Goal: Complete application form

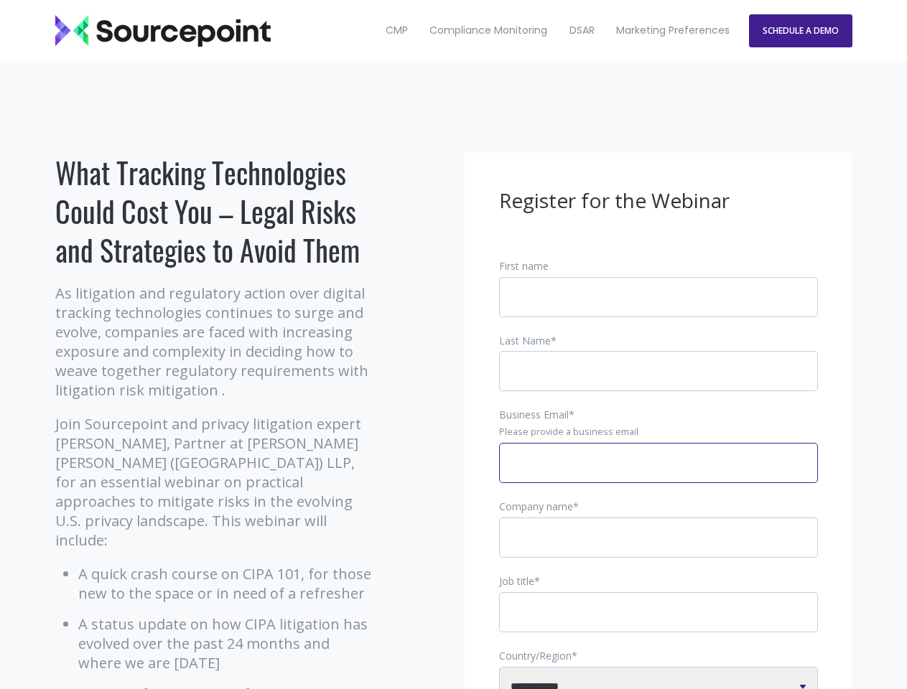
click at [658, 474] on input "Business Email *" at bounding box center [658, 463] width 319 height 40
